Goal: Find specific page/section: Find specific page/section

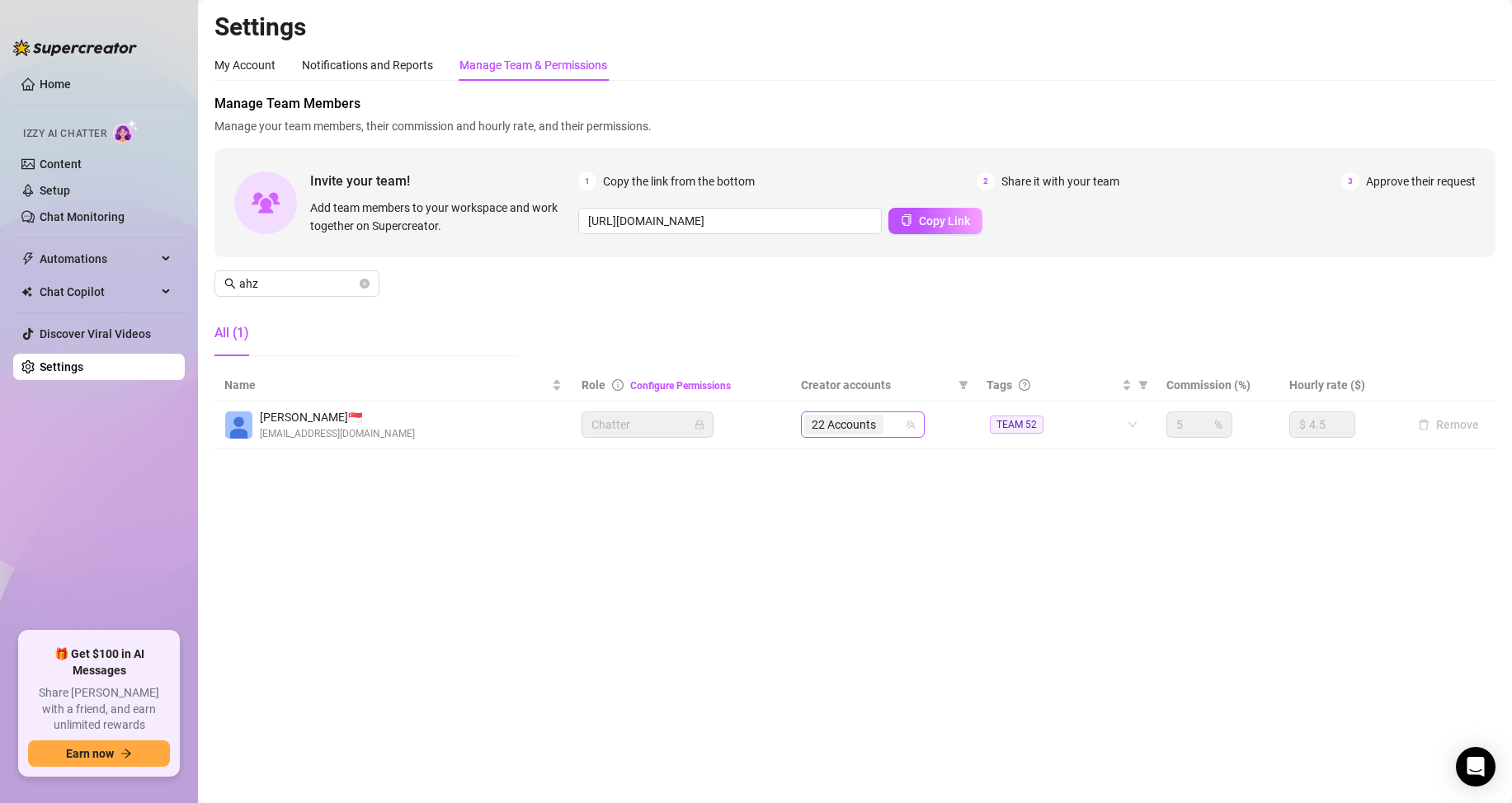
click at [889, 425] on input "search" at bounding box center [889, 425] width 3 height 20
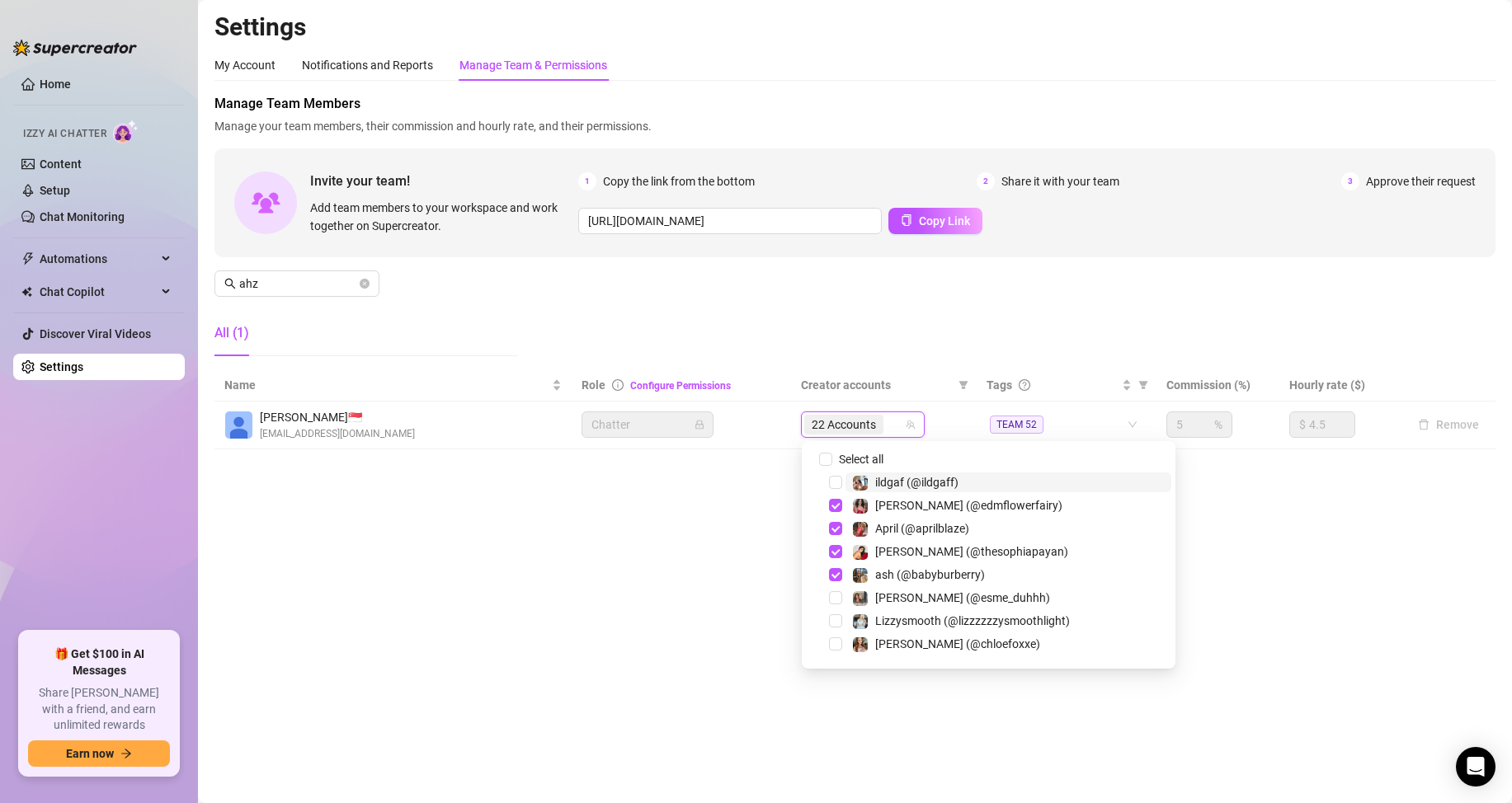
click at [884, 426] on span "22 Accounts" at bounding box center [843, 425] width 79 height 20
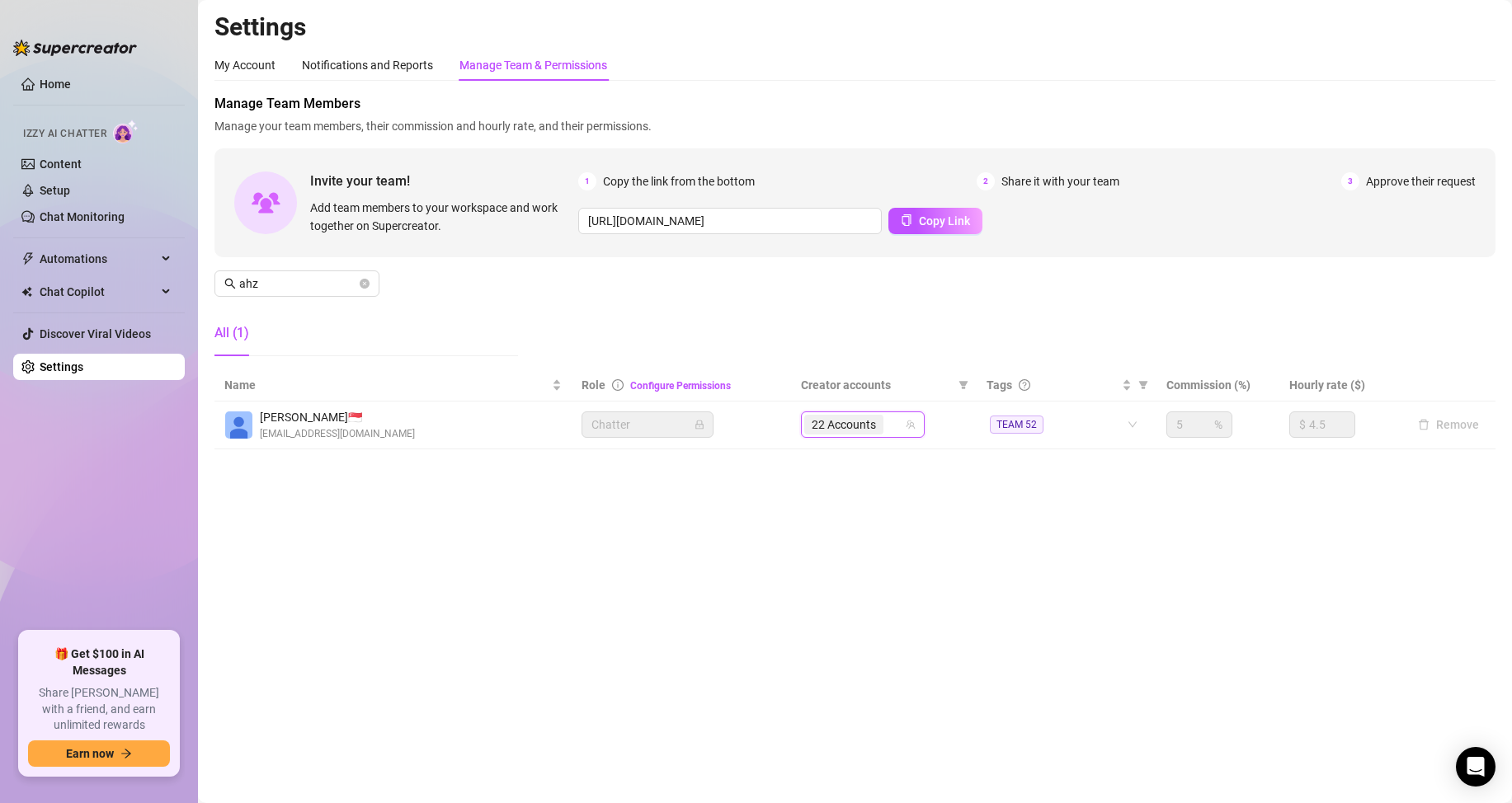
click at [884, 426] on span "22 Accounts" at bounding box center [843, 425] width 79 height 20
click at [890, 428] on input "search" at bounding box center [889, 425] width 3 height 20
type input "litt"
click at [833, 465] on span "Select tree node" at bounding box center [836, 460] width 13 height 13
click at [1263, 623] on main "Settings My Account Notifications and Reports Manage Team & Permissions Profile…" at bounding box center [854, 401] width 1314 height 803
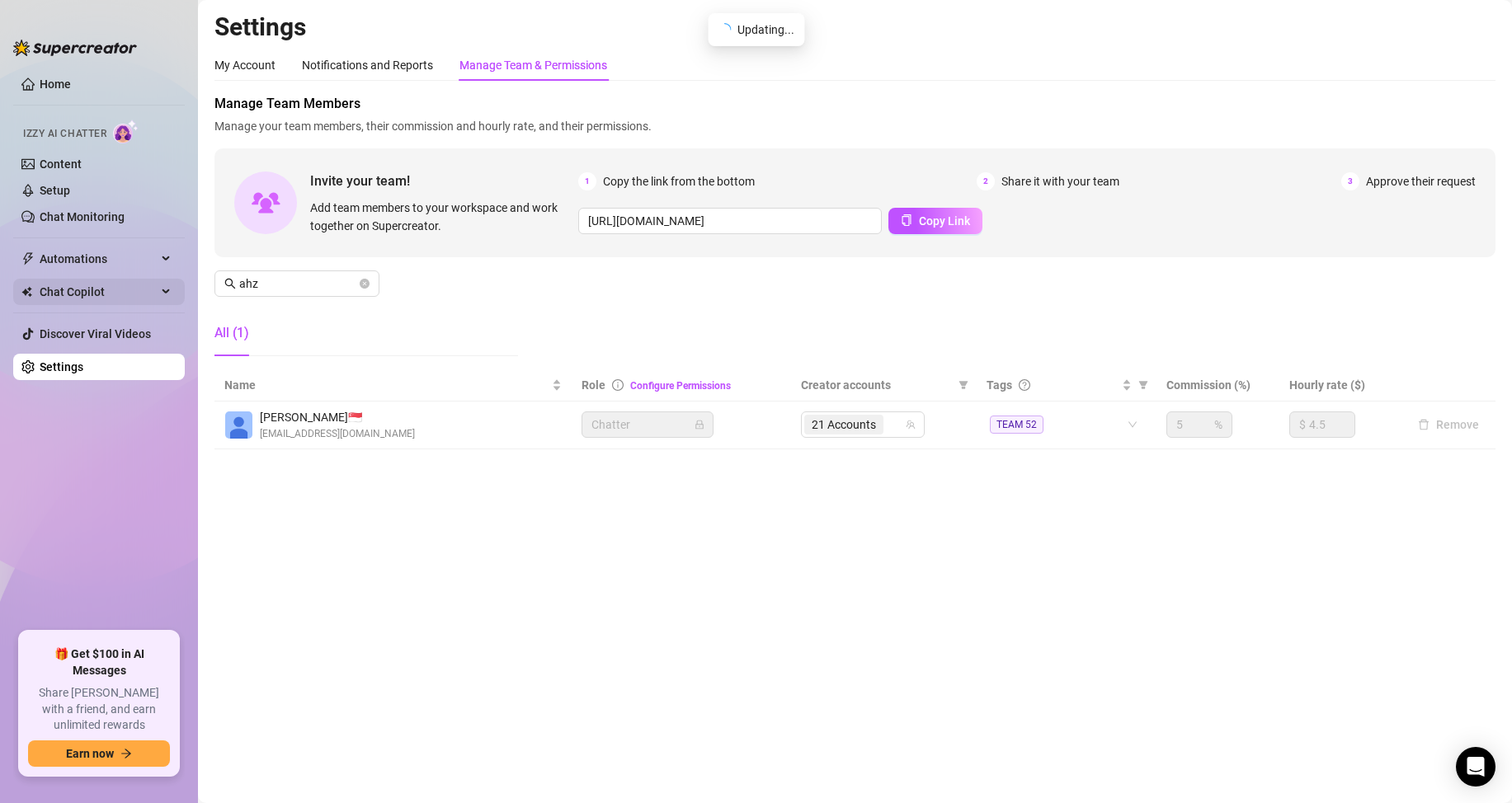
click at [100, 289] on span "Chat Copilot" at bounding box center [98, 292] width 117 height 26
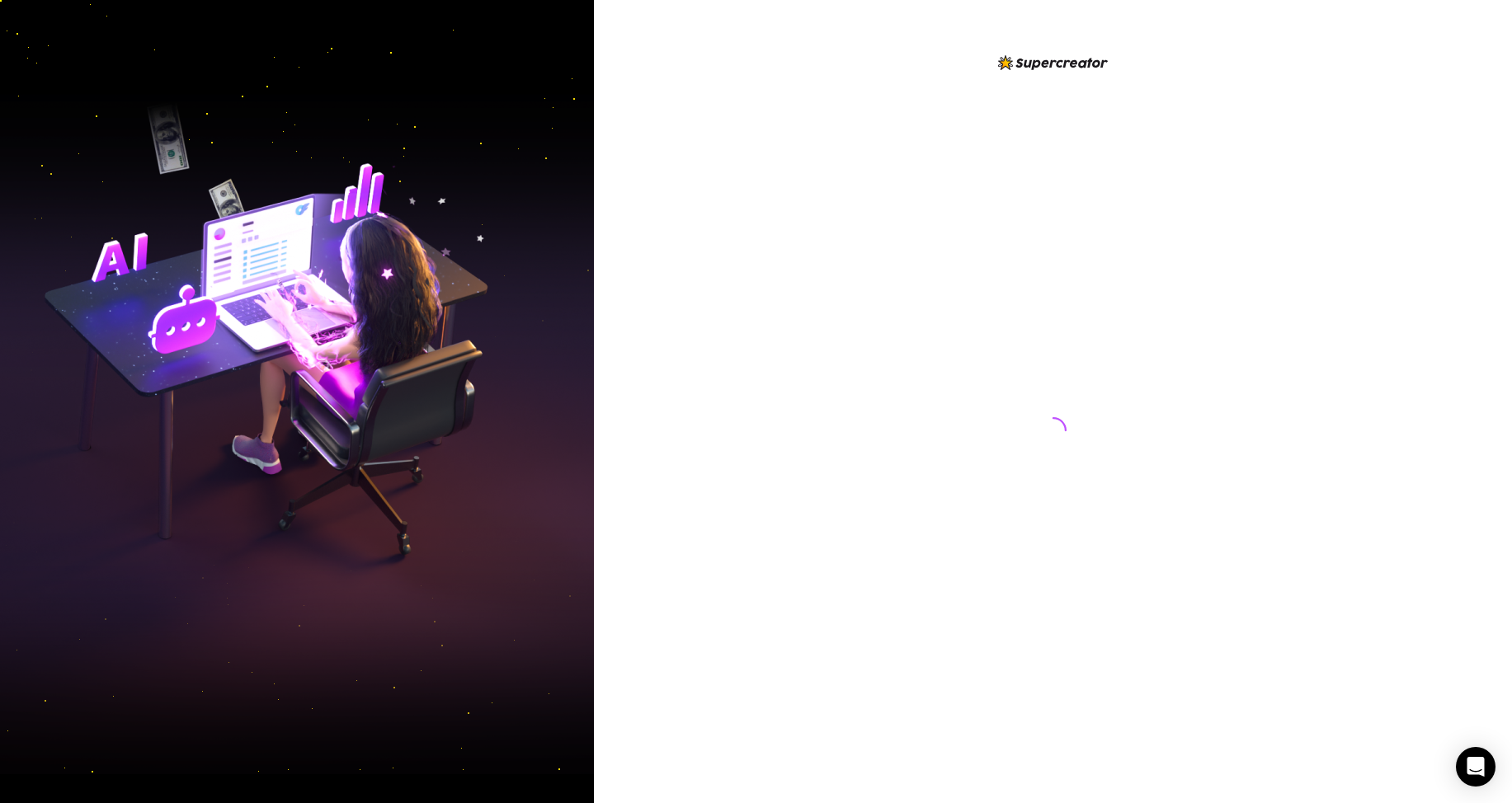
click at [697, 298] on div at bounding box center [1053, 401] width 918 height 803
